Goal: Use online tool/utility: Utilize a website feature to perform a specific function

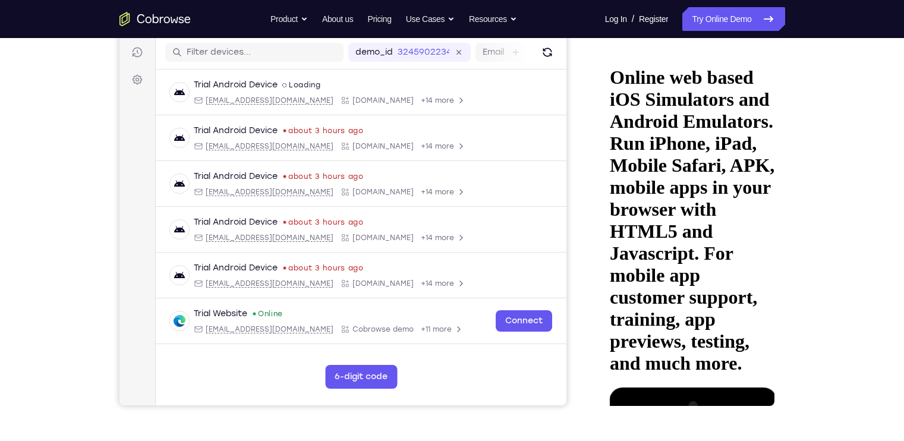
drag, startPoint x: 702, startPoint y: 111, endPoint x: 703, endPoint y: 60, distance: 51.1
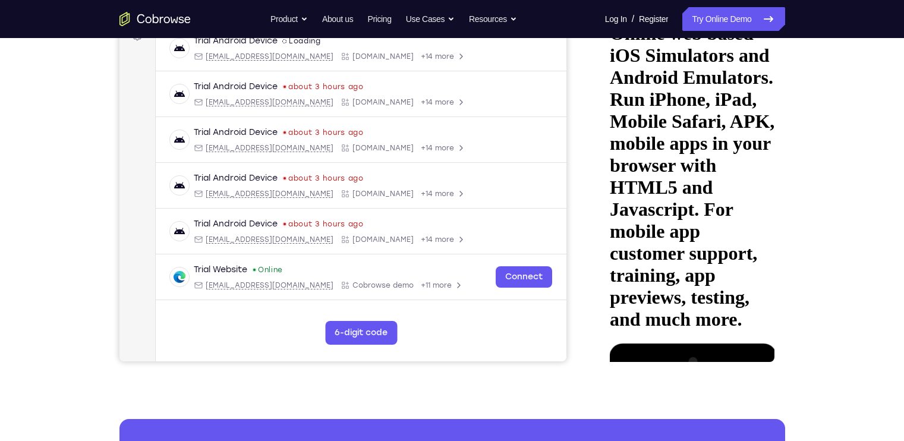
scroll to position [194, 0]
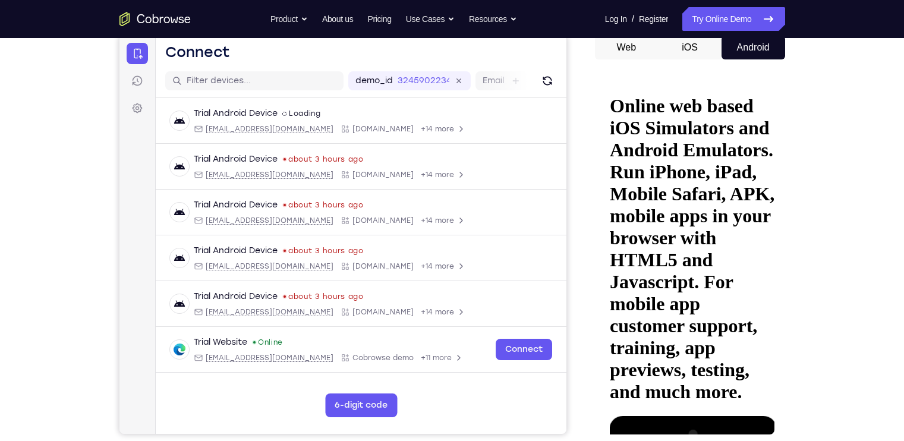
scroll to position [121, 0]
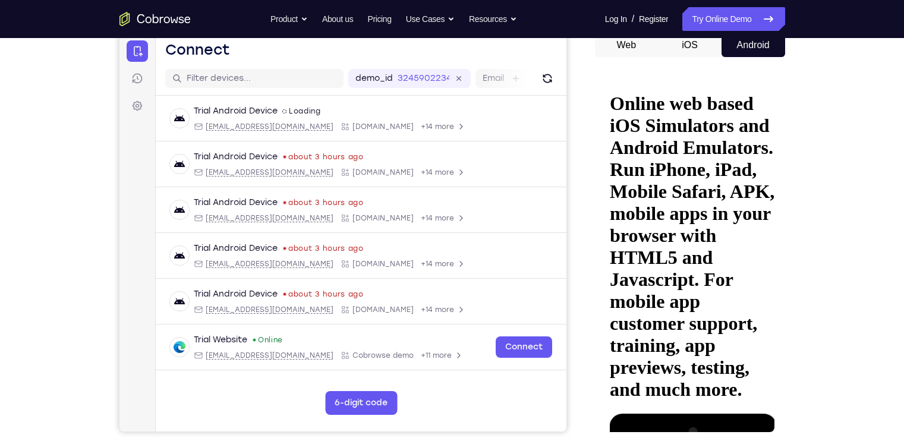
drag, startPoint x: 724, startPoint y: 224, endPoint x: 717, endPoint y: 131, distance: 93.5
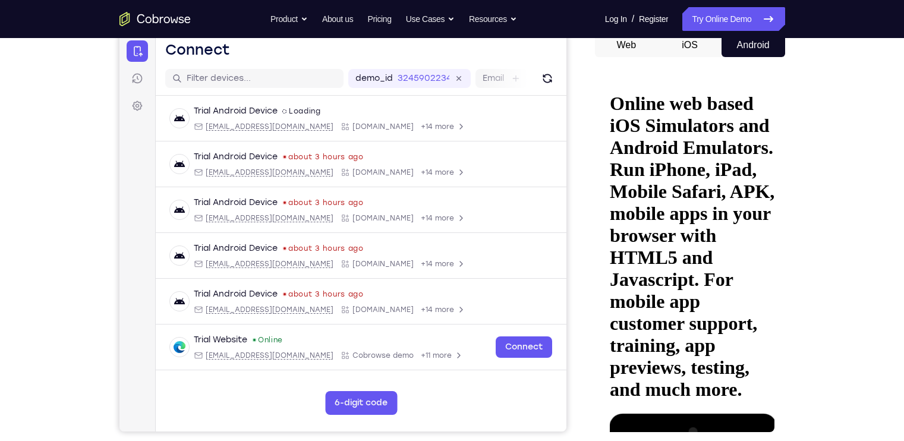
drag, startPoint x: 671, startPoint y: 204, endPoint x: 682, endPoint y: 245, distance: 41.9
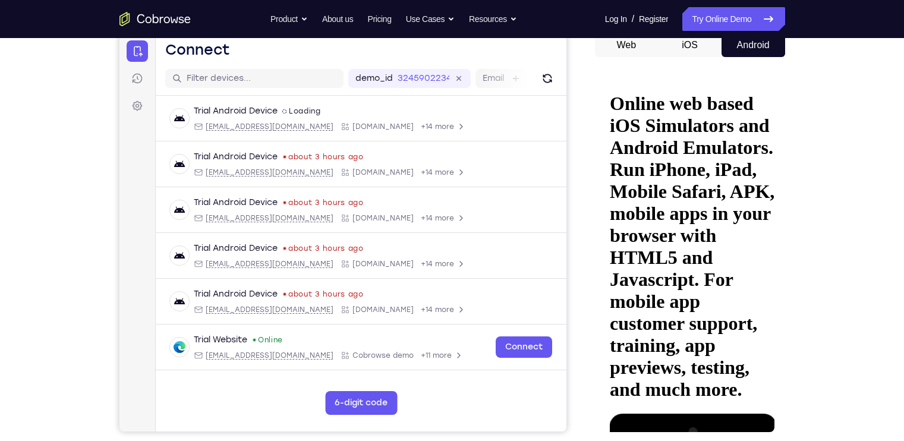
drag, startPoint x: 718, startPoint y: 315, endPoint x: 712, endPoint y: 270, distance: 45.5
drag, startPoint x: 711, startPoint y: 297, endPoint x: 706, endPoint y: 216, distance: 81.5
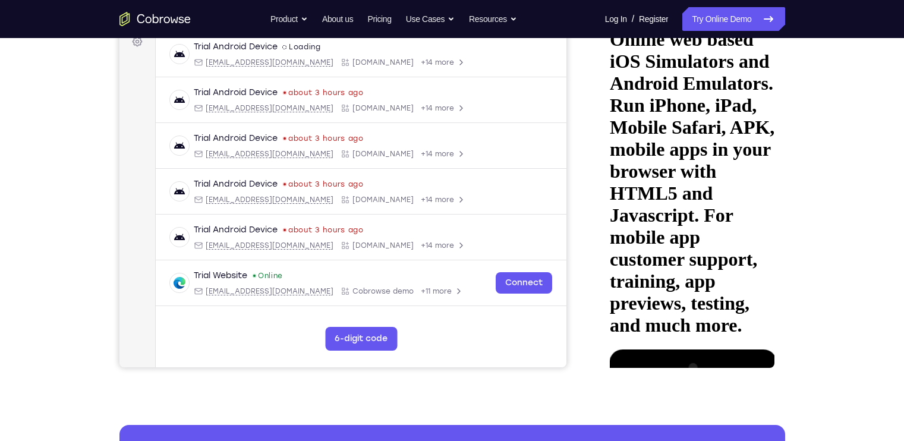
drag, startPoint x: 699, startPoint y: 236, endPoint x: 711, endPoint y: 311, distance: 75.8
drag, startPoint x: 703, startPoint y: 283, endPoint x: 689, endPoint y: 168, distance: 115.5
drag, startPoint x: 84, startPoint y: 157, endPoint x: 827, endPoint y: 181, distance: 743.6
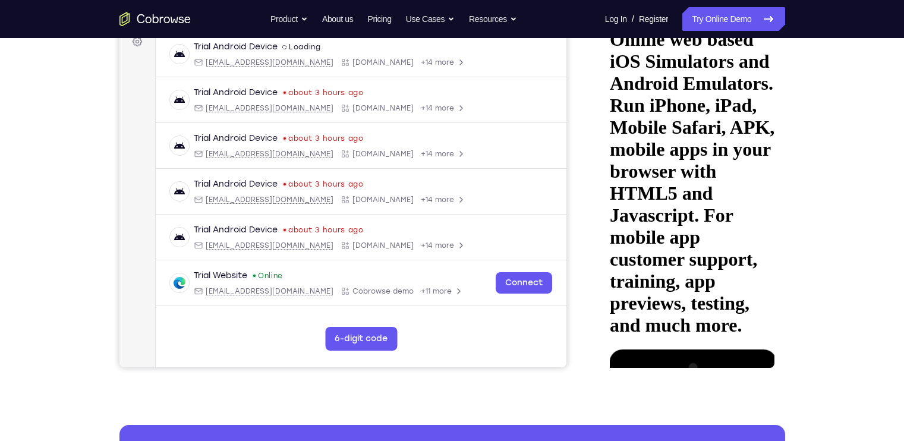
click at [827, 181] on div "Your Support Agent Your Customer Web iOS Android Next Steps We’d be happy to gi…" at bounding box center [452, 245] width 760 height 784
drag, startPoint x: 709, startPoint y: 263, endPoint x: 703, endPoint y: 131, distance: 132.6
drag, startPoint x: 697, startPoint y: 295, endPoint x: 702, endPoint y: 182, distance: 113.6
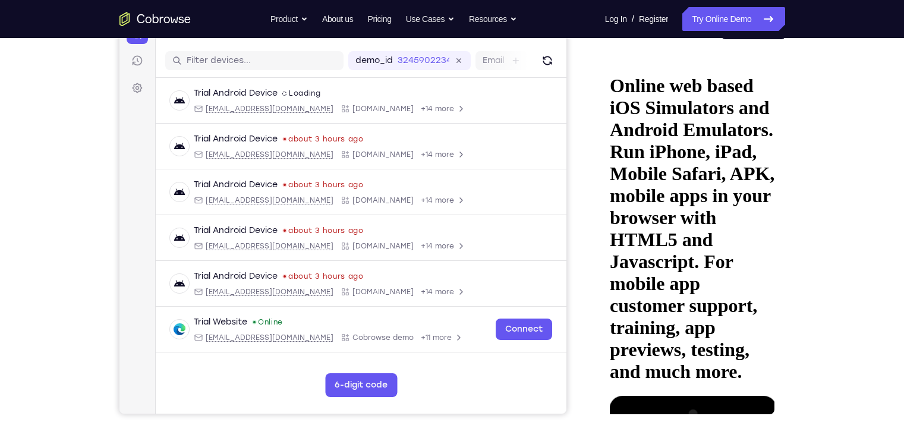
scroll to position [138, 0]
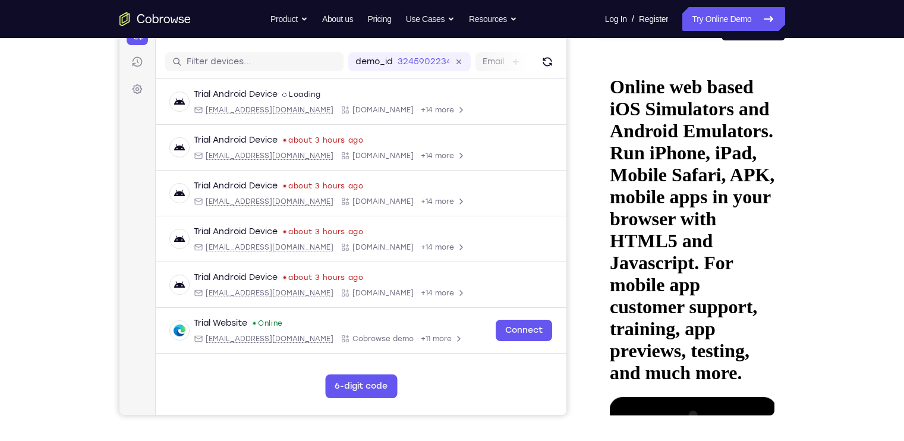
drag, startPoint x: 702, startPoint y: 335, endPoint x: 694, endPoint y: 264, distance: 71.2
drag, startPoint x: 690, startPoint y: 289, endPoint x: 687, endPoint y: 183, distance: 105.8
drag, startPoint x: 678, startPoint y: 257, endPoint x: 686, endPoint y: 389, distance: 132.7
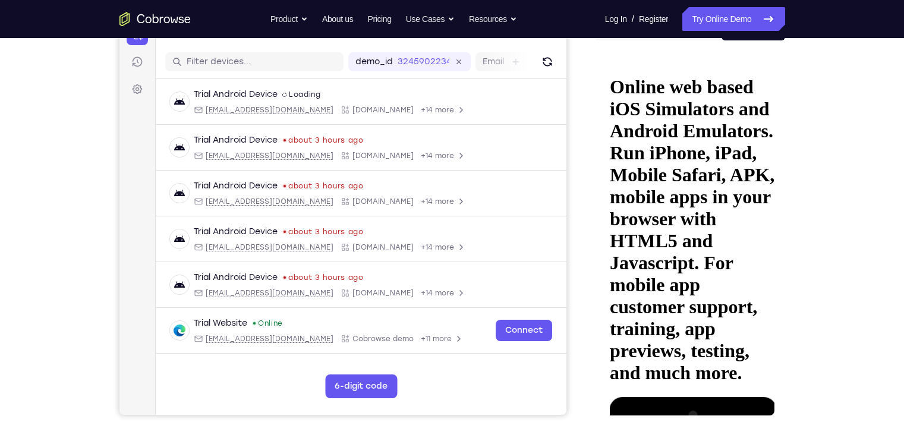
drag, startPoint x: 677, startPoint y: 238, endPoint x: 667, endPoint y: 345, distance: 106.8
drag, startPoint x: 665, startPoint y: 260, endPoint x: 671, endPoint y: 363, distance: 103.6
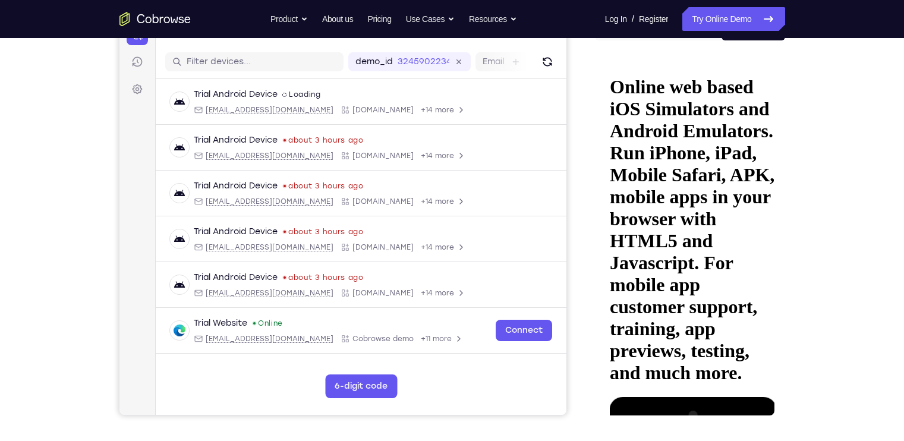
drag, startPoint x: 668, startPoint y: 245, endPoint x: 686, endPoint y: 321, distance: 78.2
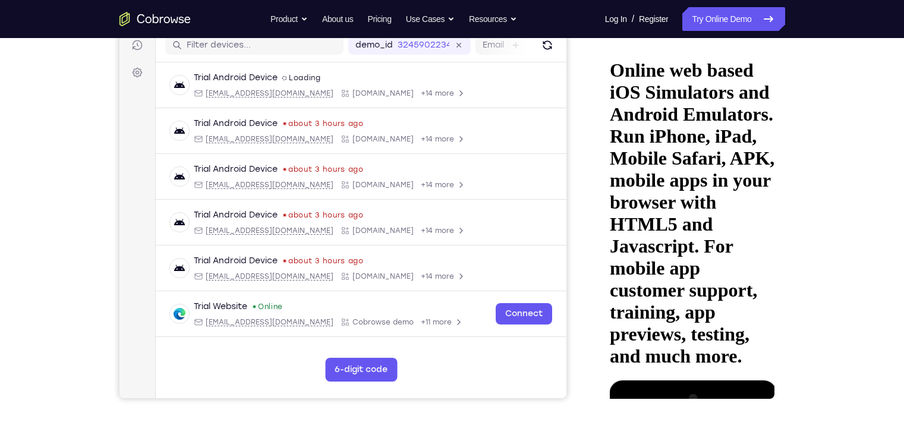
scroll to position [146, 0]
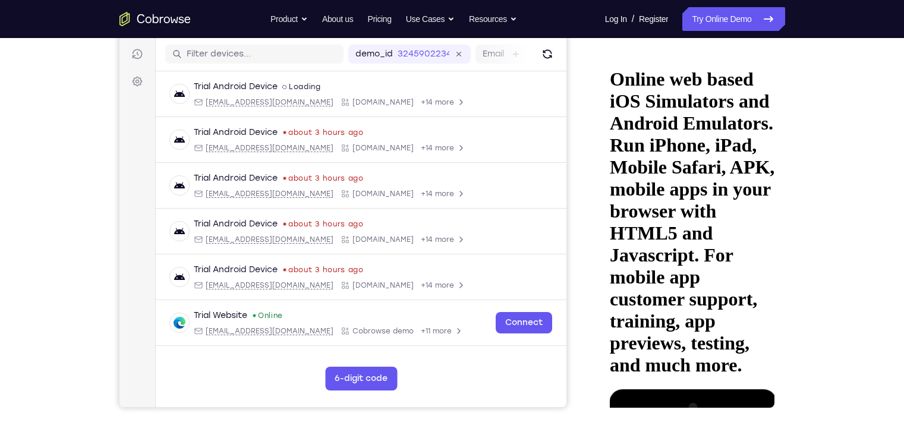
drag, startPoint x: 736, startPoint y: 119, endPoint x: 741, endPoint y: 180, distance: 61.4
drag, startPoint x: 648, startPoint y: 159, endPoint x: 657, endPoint y: 283, distance: 125.1
drag, startPoint x: 669, startPoint y: 161, endPoint x: 669, endPoint y: 223, distance: 61.8
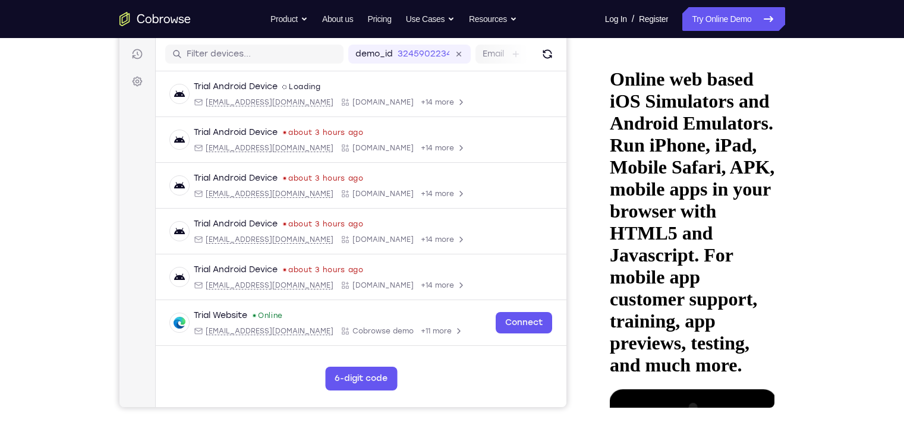
drag, startPoint x: 669, startPoint y: 222, endPoint x: 669, endPoint y: 148, distance: 74.3
drag, startPoint x: 669, startPoint y: 148, endPoint x: 671, endPoint y: 280, distance: 131.9
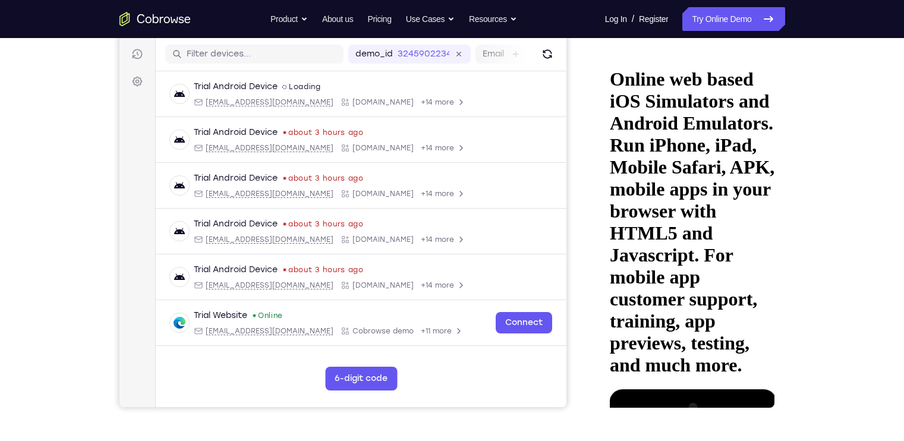
drag, startPoint x: 712, startPoint y: 220, endPoint x: 722, endPoint y: 345, distance: 125.2
drag, startPoint x: 727, startPoint y: 214, endPoint x: 724, endPoint y: 322, distance: 107.6
drag, startPoint x: 717, startPoint y: 228, endPoint x: 713, endPoint y: 355, distance: 127.2
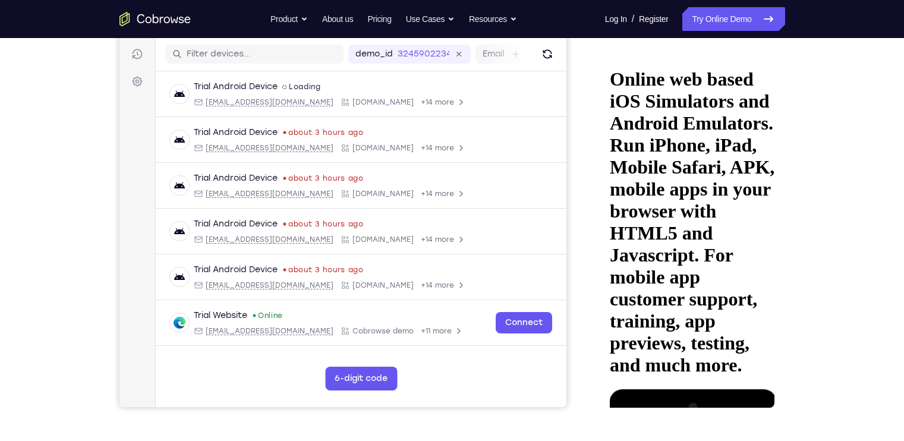
drag, startPoint x: 702, startPoint y: 257, endPoint x: 690, endPoint y: 350, distance: 93.4
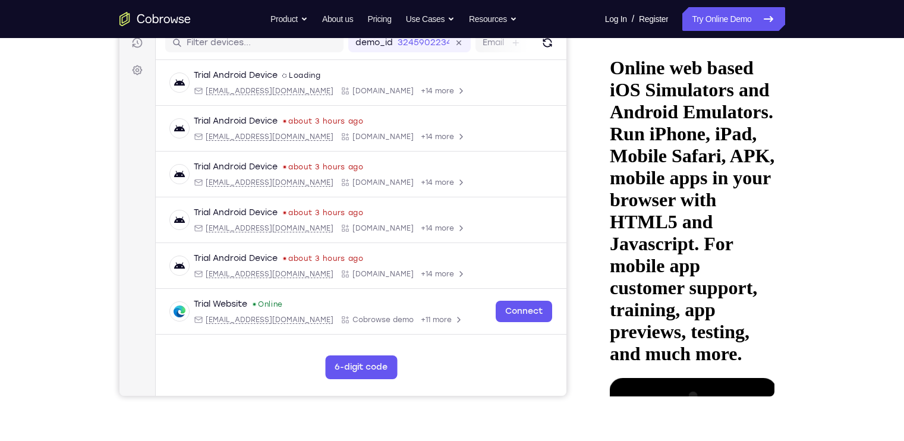
drag, startPoint x: 721, startPoint y: 190, endPoint x: 719, endPoint y: 277, distance: 86.7
drag, startPoint x: 745, startPoint y: 179, endPoint x: 763, endPoint y: 280, distance: 102.7
drag, startPoint x: 740, startPoint y: 127, endPoint x: 740, endPoint y: 200, distance: 72.5
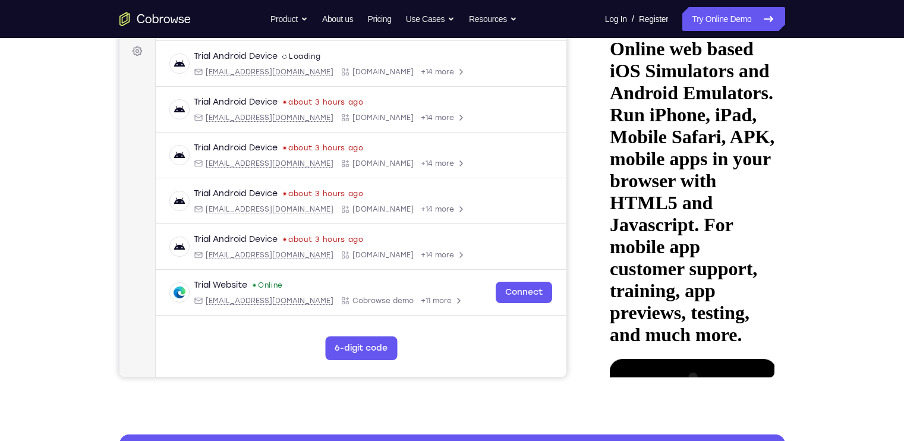
scroll to position [178, 0]
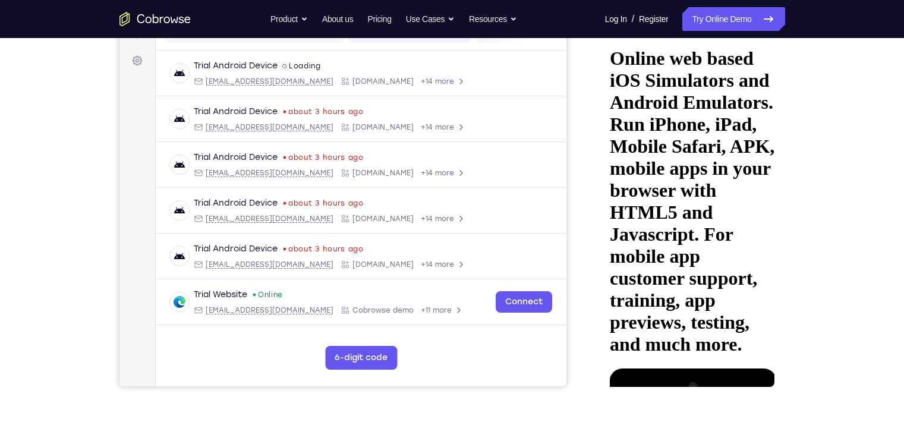
scroll to position [165, 0]
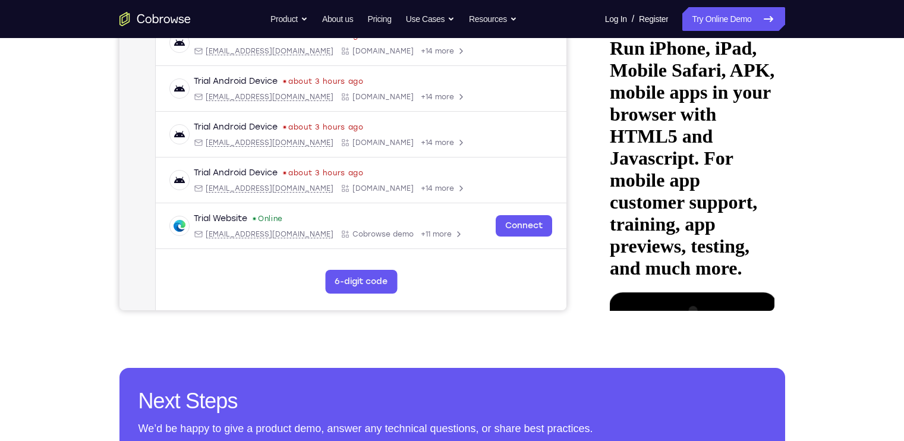
scroll to position [246, 0]
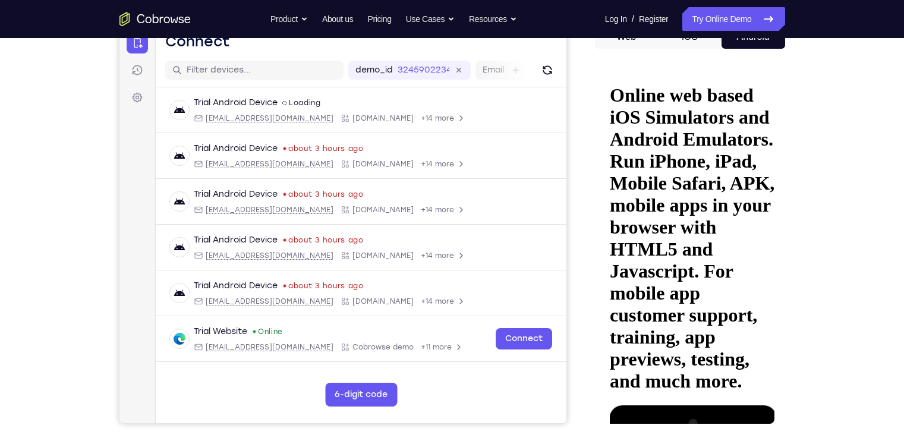
scroll to position [128, 0]
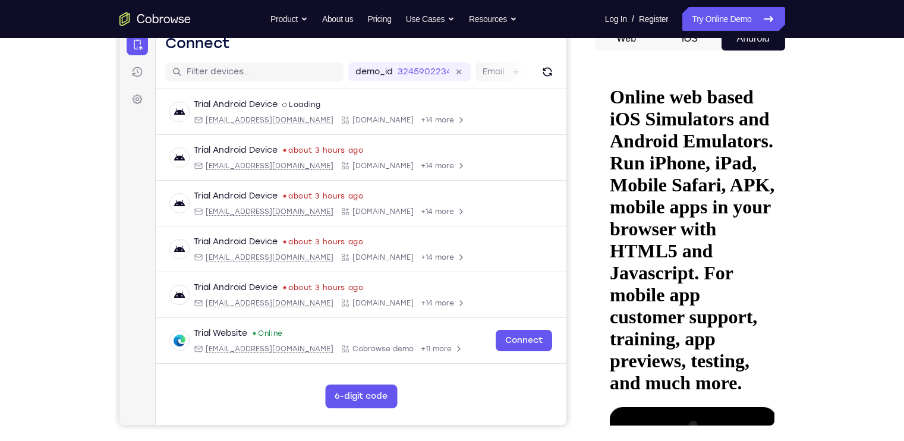
drag, startPoint x: 772, startPoint y: 163, endPoint x: 744, endPoint y: 242, distance: 83.2
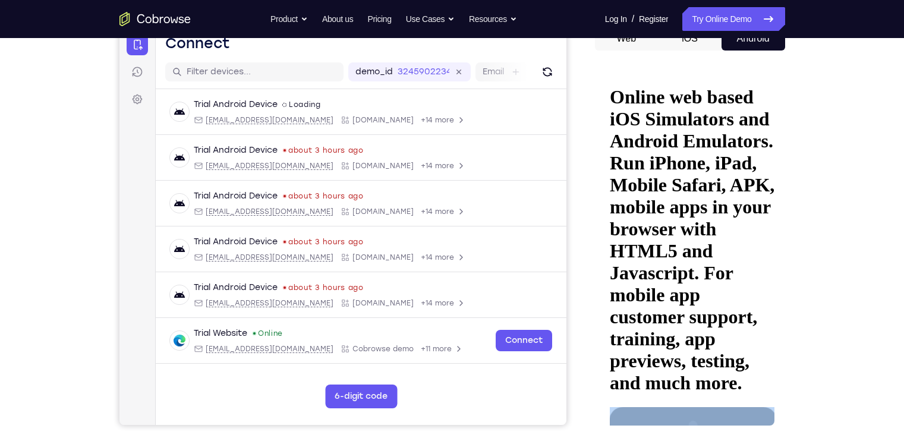
click at [845, 137] on div "Your Support Agent Your Customer Web iOS Android Next Steps We’d be happy to gi…" at bounding box center [452, 302] width 904 height 784
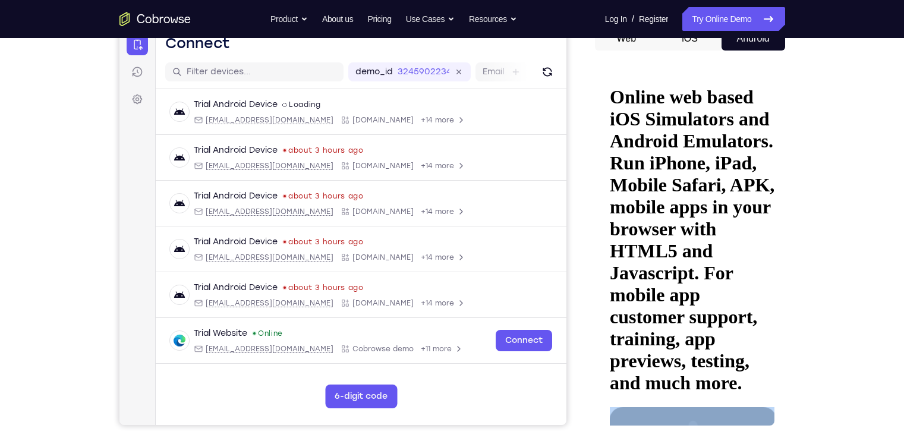
click at [820, 194] on div "Your Support Agent Your Customer Web iOS Android Next Steps We’d be happy to gi…" at bounding box center [452, 302] width 760 height 784
